Goal: Information Seeking & Learning: Learn about a topic

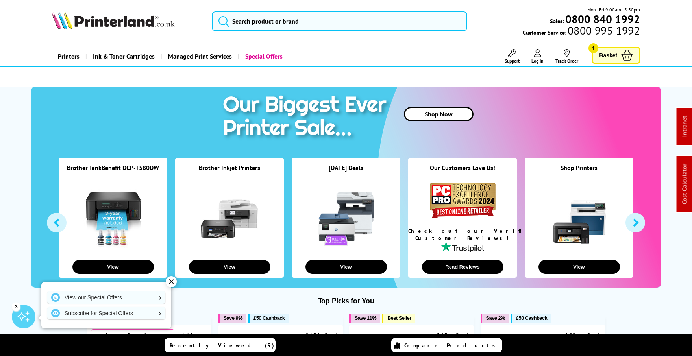
click at [271, 53] on link "Special Offers" at bounding box center [263, 56] width 51 height 20
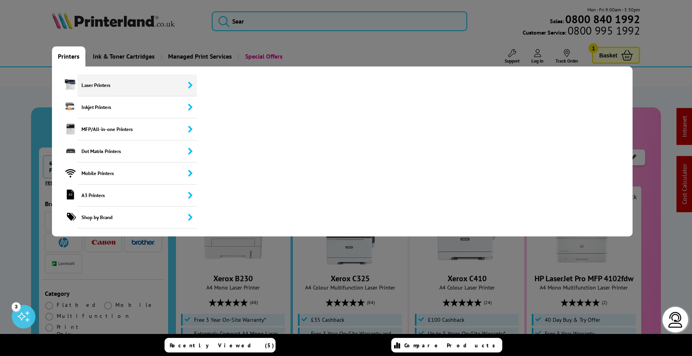
click at [90, 89] on span "Laser Printers" at bounding box center [138, 85] width 120 height 22
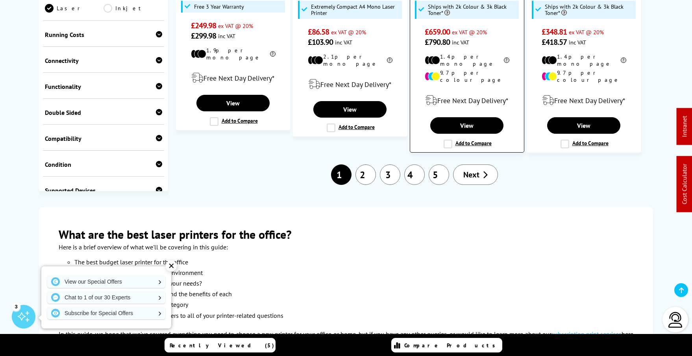
scroll to position [1065, 0]
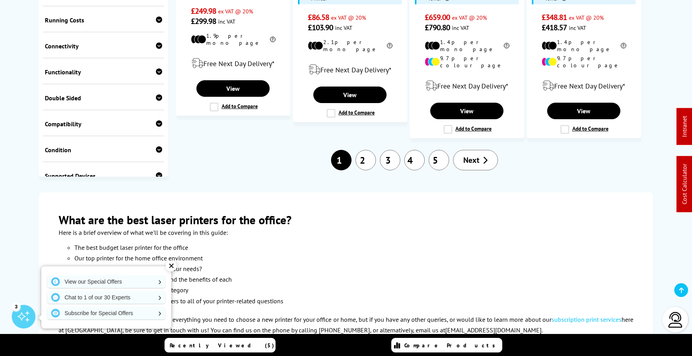
click at [372, 150] on link "2" at bounding box center [365, 160] width 20 height 20
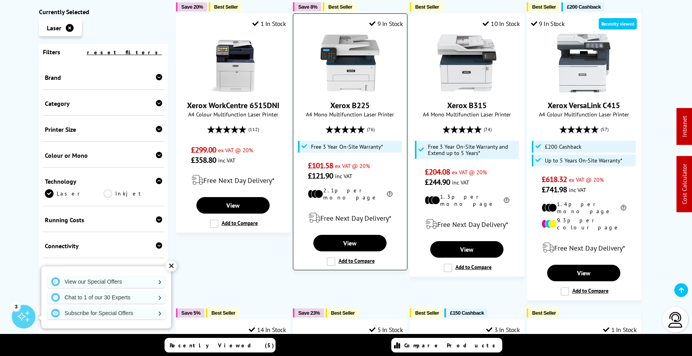
scroll to position [411, 0]
